Goal: Task Accomplishment & Management: Manage account settings

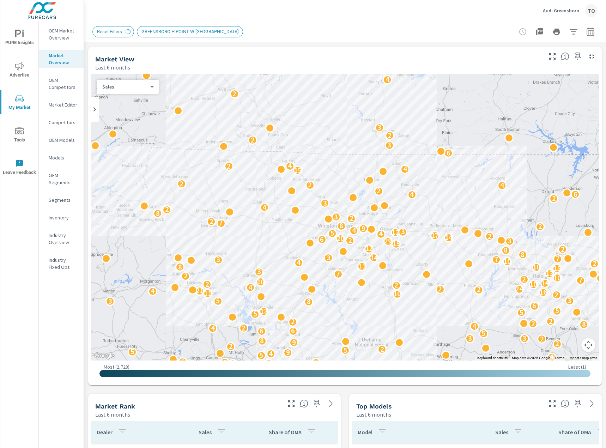
scroll to position [247, 0]
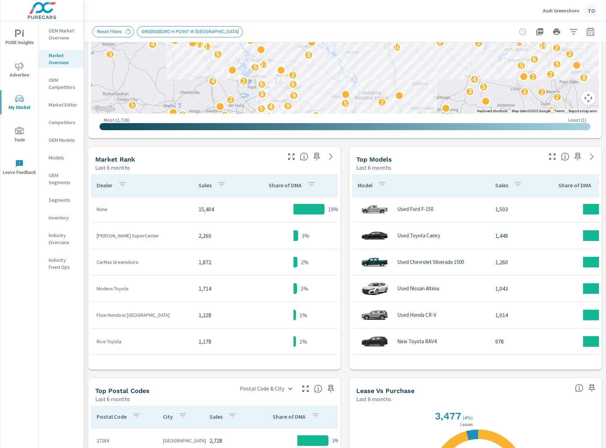
click at [51, 11] on img at bounding box center [42, 10] width 69 height 28
click at [37, 8] on img at bounding box center [42, 10] width 69 height 28
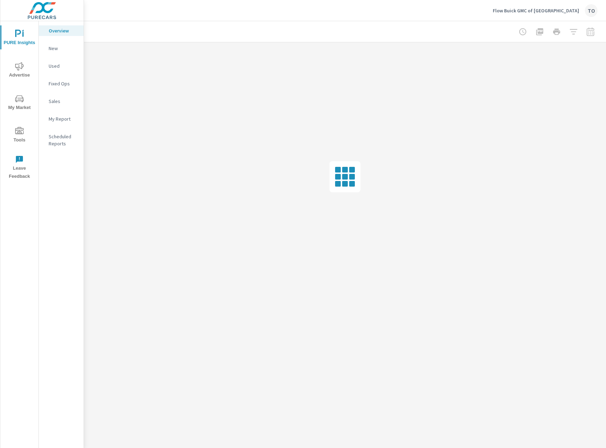
click at [24, 97] on icon "nav menu" at bounding box center [19, 99] width 8 height 8
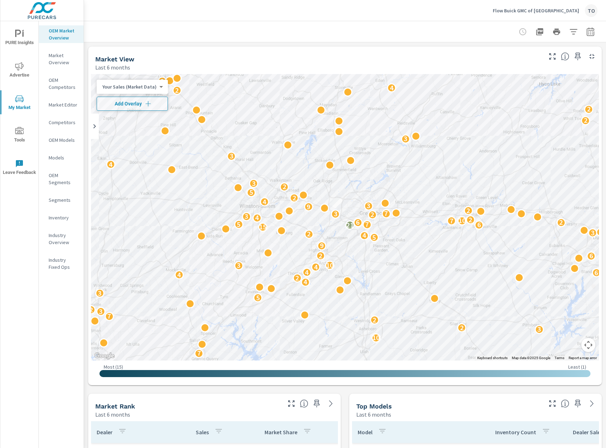
click at [575, 28] on icon "button" at bounding box center [573, 32] width 8 height 8
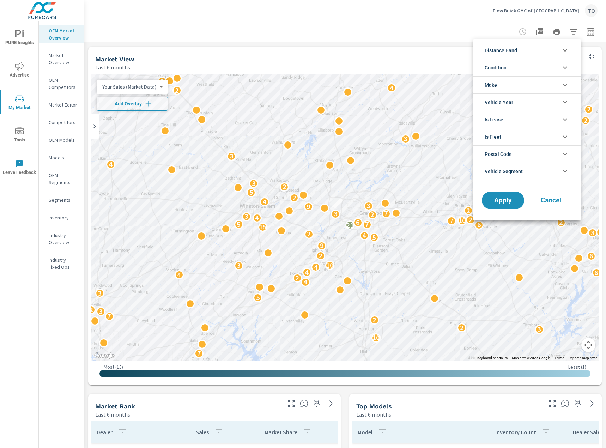
click at [539, 66] on li "Condition" at bounding box center [526, 67] width 107 height 17
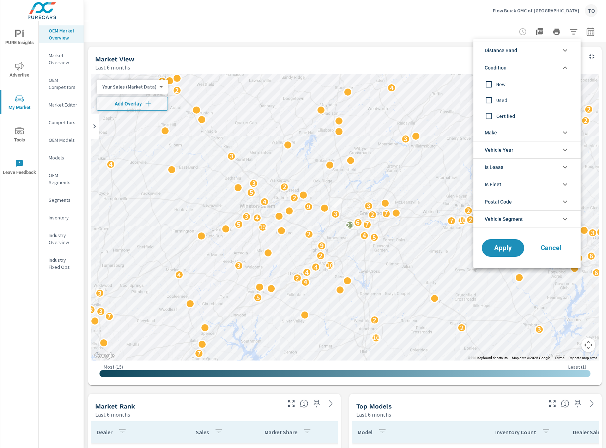
click at [506, 87] on span "New" at bounding box center [534, 84] width 77 height 8
click at [493, 246] on span "Apply" at bounding box center [502, 248] width 29 height 7
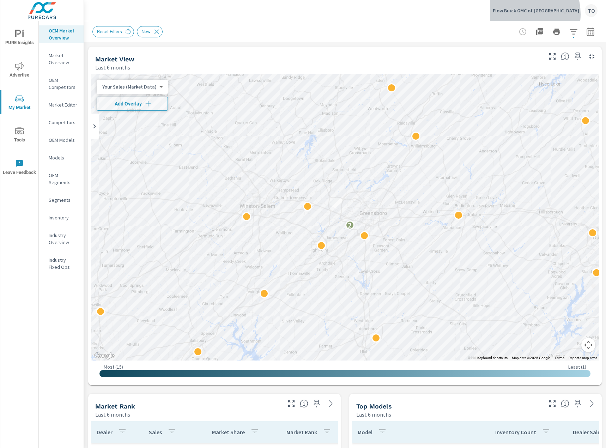
click at [538, 14] on div "Flow Buick GMC of Greensboro TO" at bounding box center [545, 10] width 105 height 13
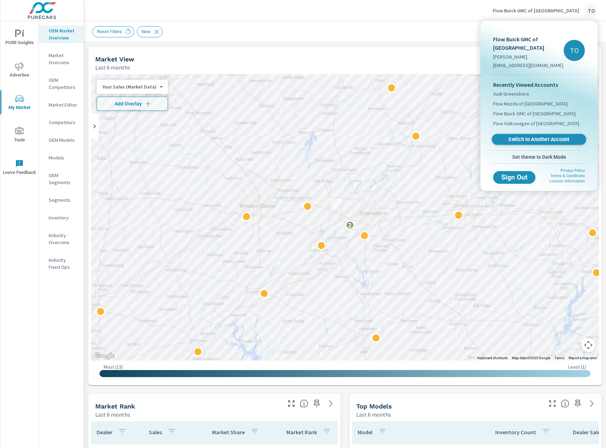
click at [538, 137] on span "Switch to Another Account" at bounding box center [538, 139] width 86 height 7
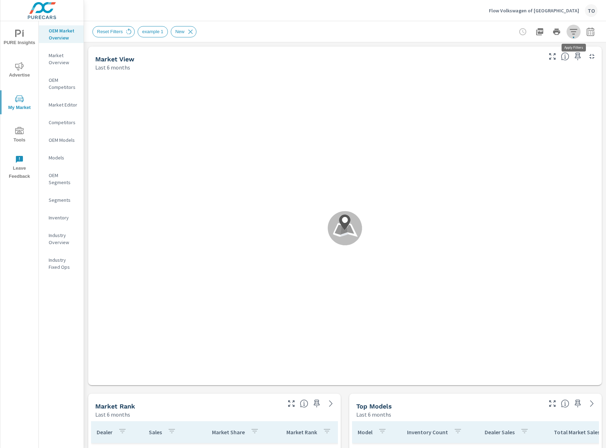
click at [576, 36] on icon "button" at bounding box center [573, 32] width 8 height 8
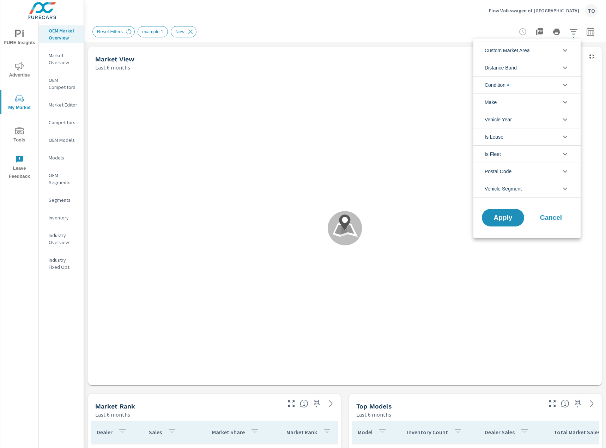
click at [537, 85] on li "Condition" at bounding box center [526, 84] width 107 height 17
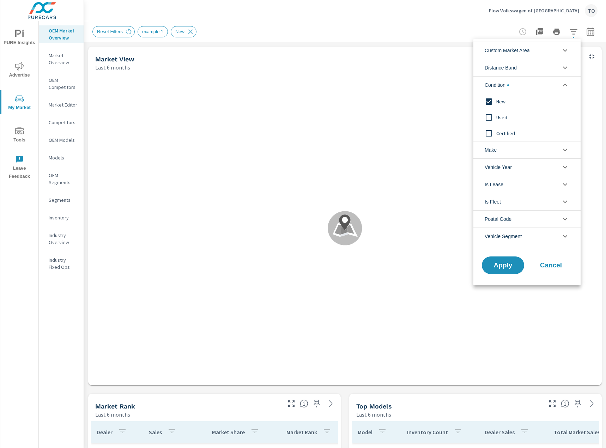
click at [538, 78] on li "Condition" at bounding box center [526, 84] width 107 height 17
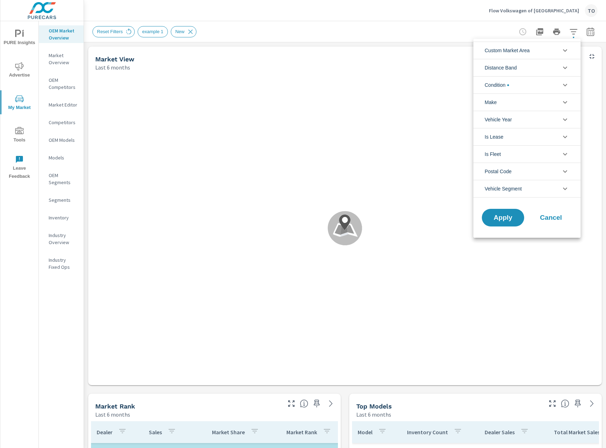
click at [448, 30] on div at bounding box center [303, 224] width 606 height 448
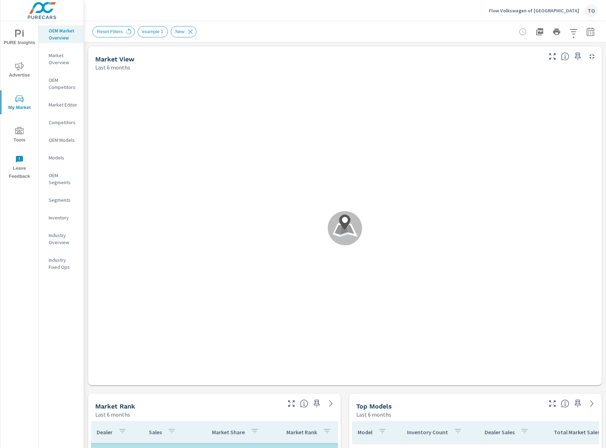
click at [155, 31] on span "example 1" at bounding box center [153, 31] width 30 height 5
click at [121, 32] on span "Reset Filters" at bounding box center [110, 31] width 34 height 5
click at [126, 32] on icon at bounding box center [129, 32] width 8 height 8
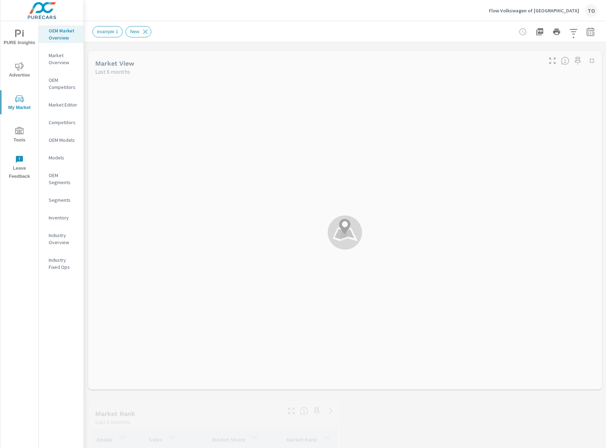
click at [281, 28] on div "example 1 New" at bounding box center [295, 31] width 406 height 11
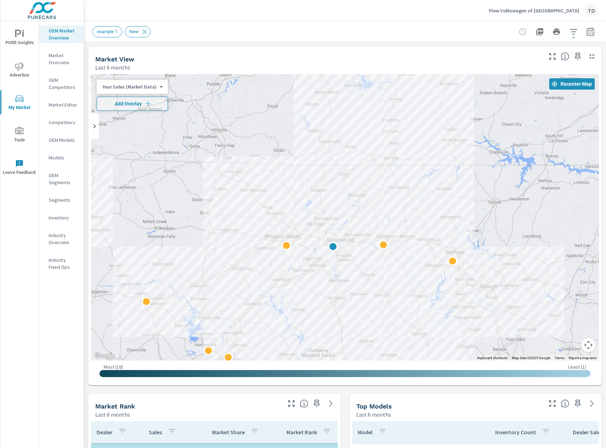
drag, startPoint x: 334, startPoint y: 130, endPoint x: 312, endPoint y: 197, distance: 70.5
click at [312, 197] on div at bounding box center [345, 217] width 508 height 286
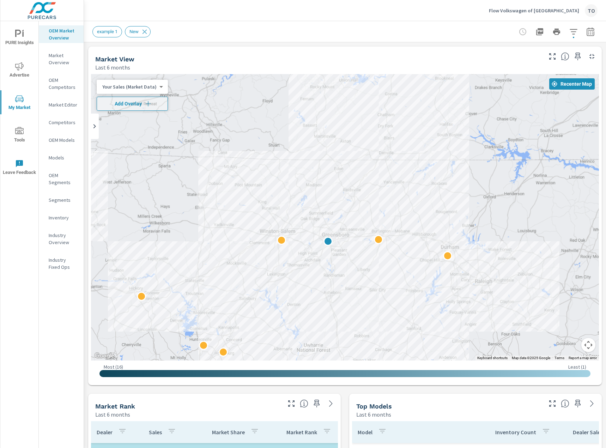
drag, startPoint x: 317, startPoint y: 218, endPoint x: 318, endPoint y: 180, distance: 37.8
click at [318, 180] on div at bounding box center [345, 217] width 508 height 286
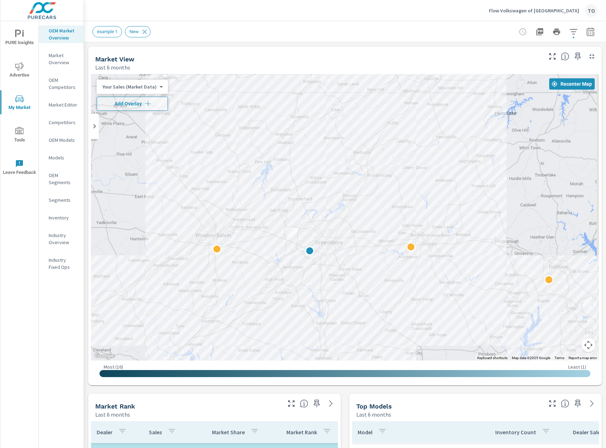
drag, startPoint x: 516, startPoint y: 209, endPoint x: 478, endPoint y: 177, distance: 49.0
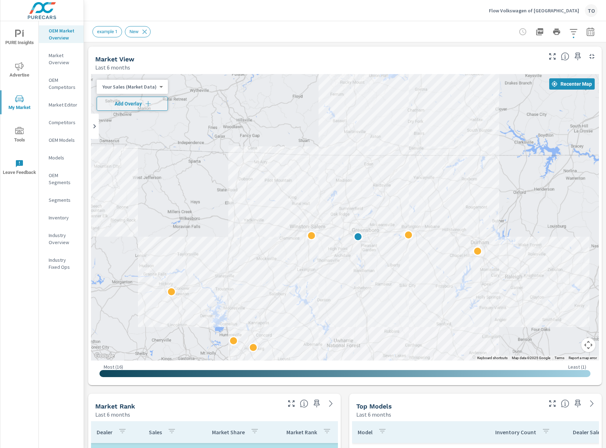
drag, startPoint x: 453, startPoint y: 193, endPoint x: 450, endPoint y: 206, distance: 13.9
click at [450, 206] on div at bounding box center [345, 217] width 508 height 286
